Goal: Register for event/course

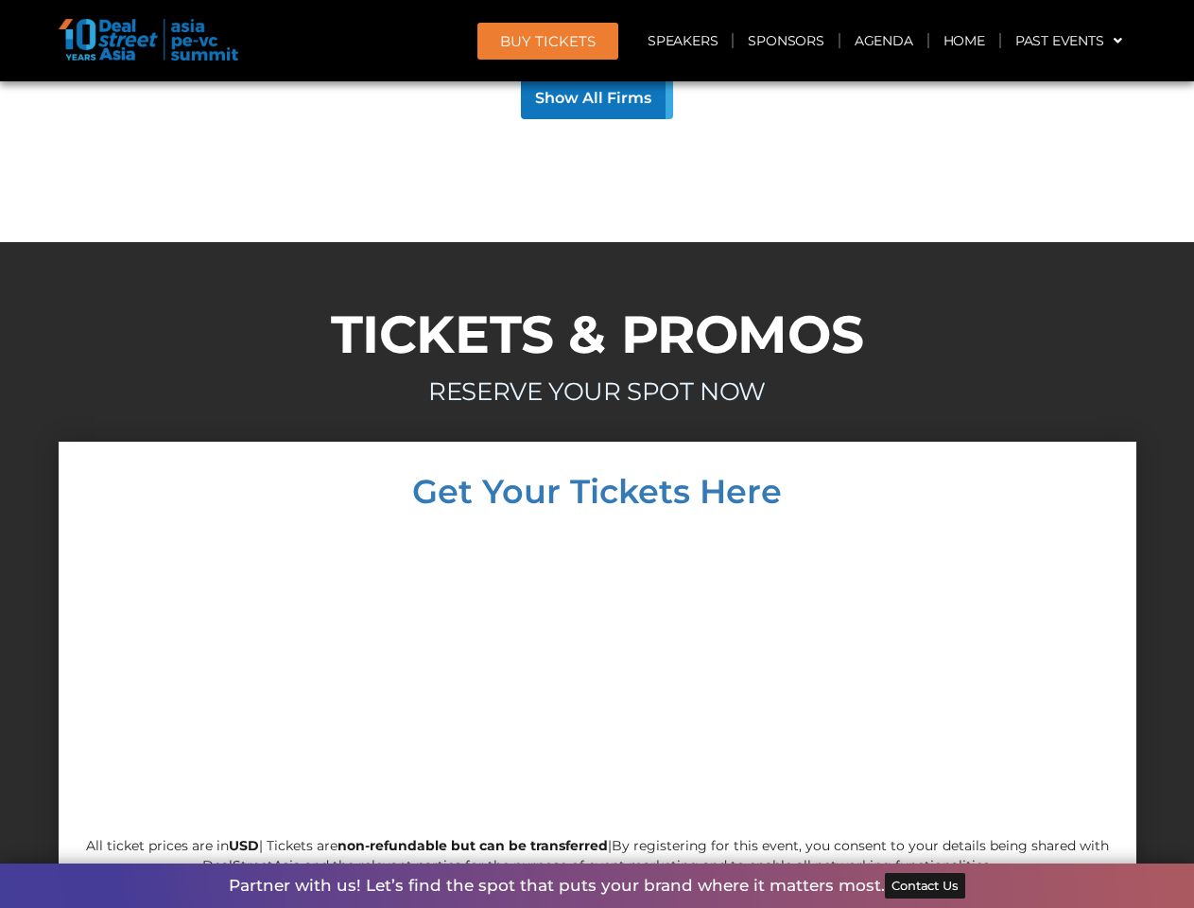
scroll to position [18138, 0]
